Goal: Check status: Check status

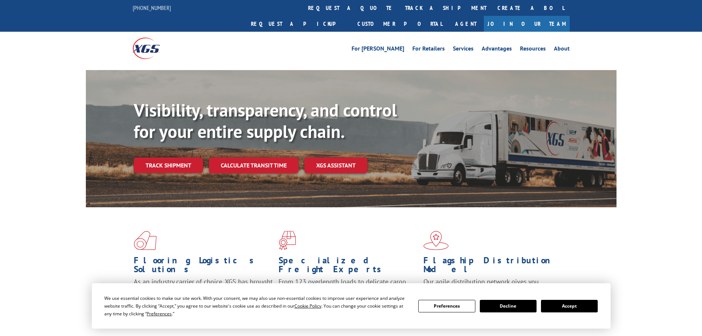
click at [184, 157] on div "Visibility, transparency, and control for your entire supply chain. Track shipm…" at bounding box center [375, 150] width 483 height 103
click at [184, 157] on link "Track shipment" at bounding box center [168, 164] width 69 height 15
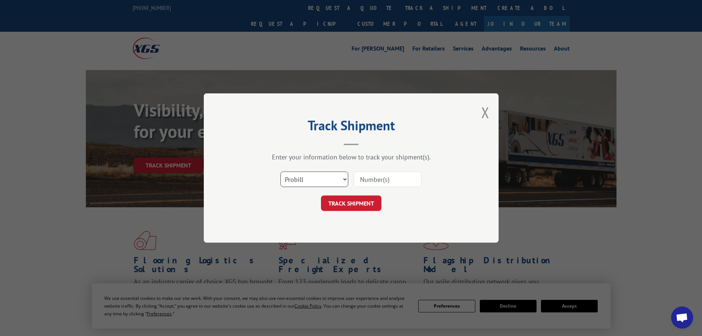
click at [302, 179] on select "Select category... Probill BOL PO" at bounding box center [314, 178] width 68 height 15
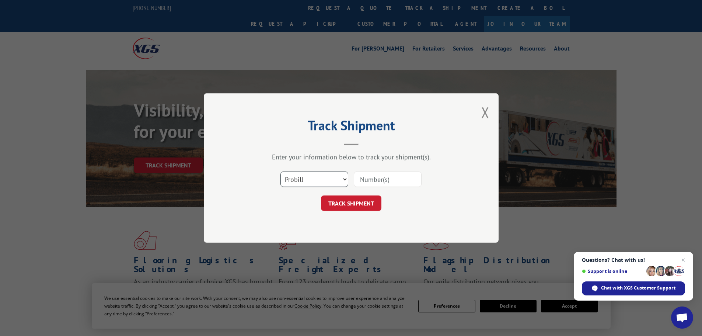
select select "bol"
click at [280, 171] on select "Select category... Probill BOL PO" at bounding box center [314, 178] width 68 height 15
click at [370, 178] on input at bounding box center [388, 178] width 68 height 15
paste input "17597747"
type input "17597747"
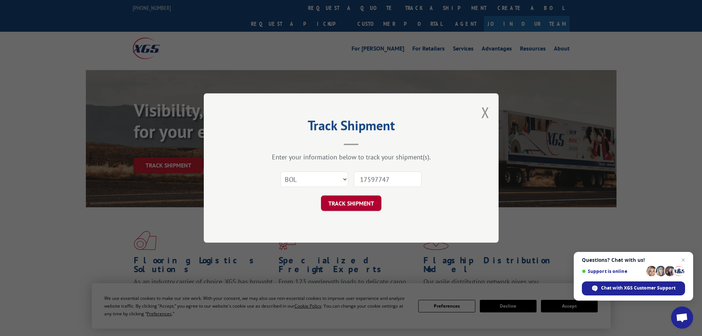
click at [350, 206] on button "TRACK SHIPMENT" at bounding box center [351, 202] width 60 height 15
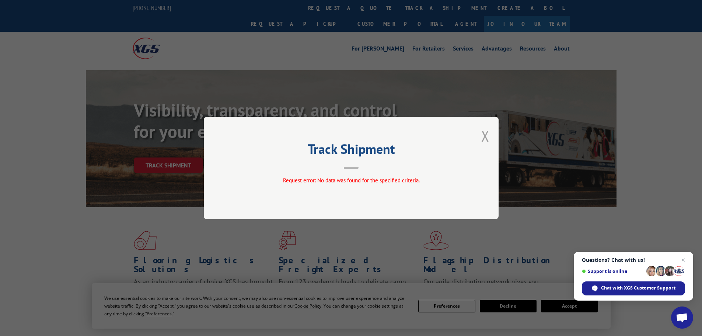
click at [484, 133] on button "Close modal" at bounding box center [485, 136] width 8 height 20
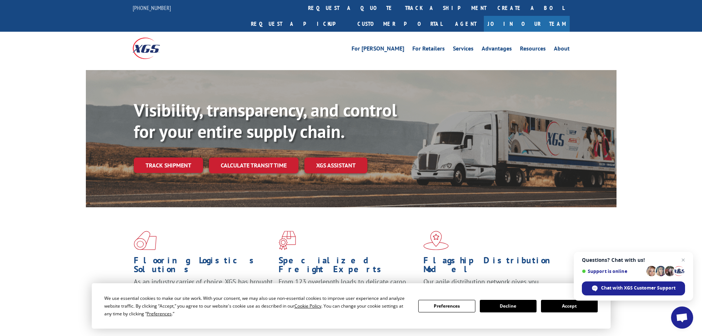
drag, startPoint x: 135, startPoint y: 153, endPoint x: 151, endPoint y: 151, distance: 15.9
click at [135, 157] on link "Track shipment" at bounding box center [168, 164] width 69 height 15
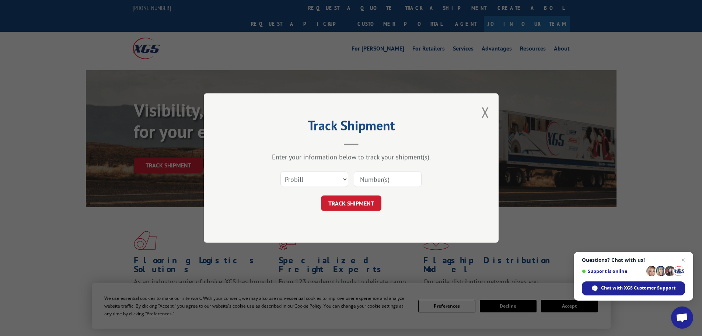
paste input "17597747"
type input "17597747"
click at [368, 203] on button "TRACK SHIPMENT" at bounding box center [351, 202] width 60 height 15
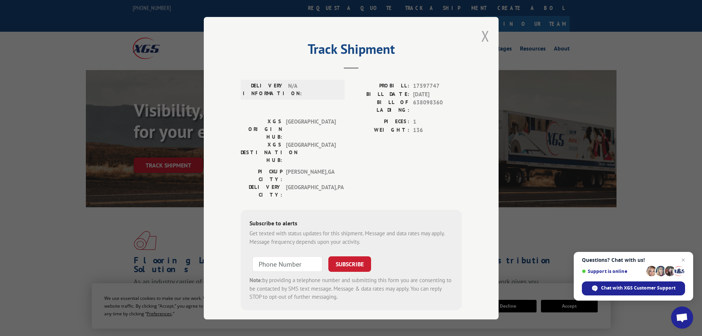
click at [485, 36] on button "Close modal" at bounding box center [485, 36] width 8 height 20
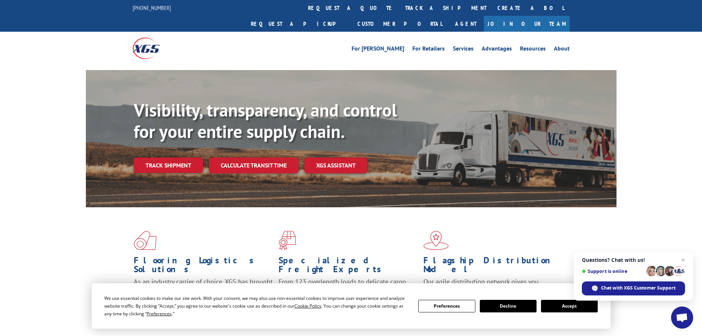
click at [67, 248] on div "Flooring Logistics Solutions As an industry carrier of choice, XGS has brought …" at bounding box center [351, 281] width 702 height 148
click at [160, 157] on link "Track shipment" at bounding box center [168, 164] width 69 height 15
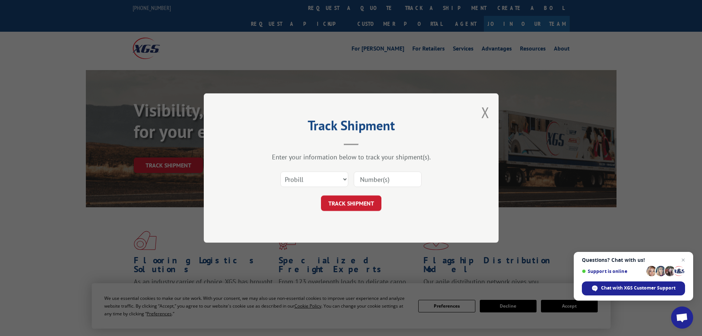
click at [401, 183] on input at bounding box center [388, 178] width 68 height 15
paste input "17597747"
type input "17597747"
click at [368, 204] on button "TRACK SHIPMENT" at bounding box center [351, 202] width 60 height 15
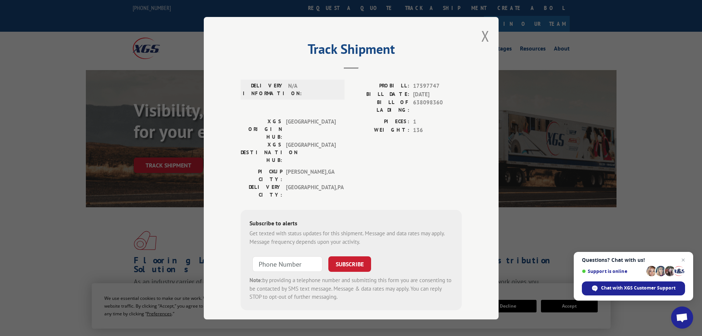
drag, startPoint x: 447, startPoint y: 94, endPoint x: 409, endPoint y: 96, distance: 37.3
click at [409, 96] on div "BILL DATE: 09/04/2025" at bounding box center [406, 94] width 111 height 8
click at [313, 92] on span "N/A" at bounding box center [313, 89] width 50 height 15
